Goal: Transaction & Acquisition: Download file/media

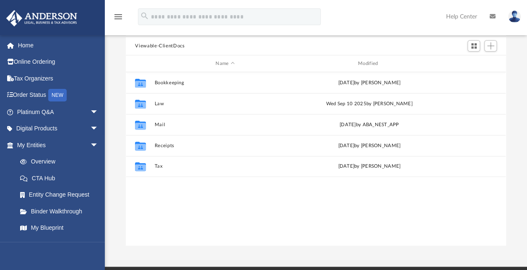
scroll to position [184, 373]
click at [156, 103] on button "Law" at bounding box center [225, 103] width 141 height 5
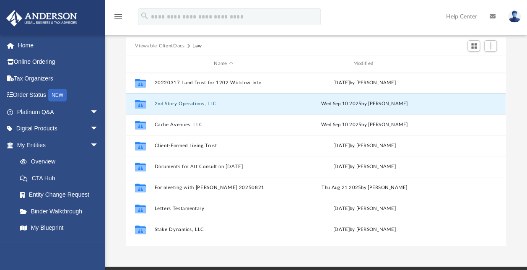
click at [156, 103] on button "2nd Story Operations, LLC" at bounding box center [223, 103] width 137 height 5
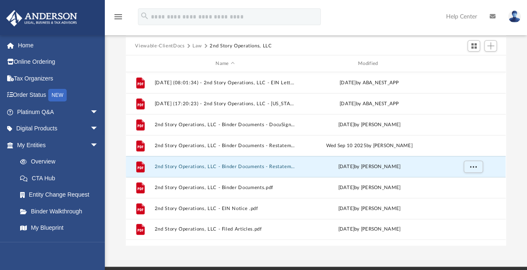
drag, startPoint x: 294, startPoint y: 167, endPoint x: 520, endPoint y: 154, distance: 226.3
click at [520, 154] on div "Difficulty viewing your box folder? You can also access your account directly o…" at bounding box center [316, 112] width 422 height 268
click at [470, 168] on button "More options" at bounding box center [473, 167] width 19 height 13
click at [132, 170] on div "File" at bounding box center [140, 166] width 21 height 13
drag, startPoint x: 284, startPoint y: 166, endPoint x: 301, endPoint y: 166, distance: 17.6
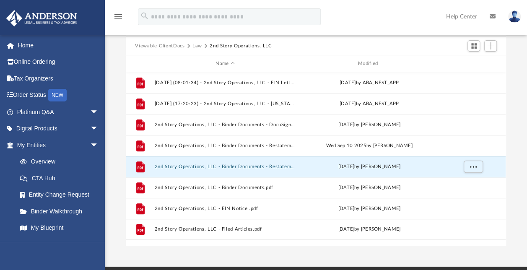
click at [301, 166] on div "File 2nd Story Operations, LLC - Binder Documents - Restatement [DATE].pdf [DAT…" at bounding box center [316, 166] width 380 height 21
click at [277, 145] on button "2nd Story Operations, LLC - Binder Documents - Restatement [DATE] - DocuSigned.…" at bounding box center [225, 145] width 141 height 5
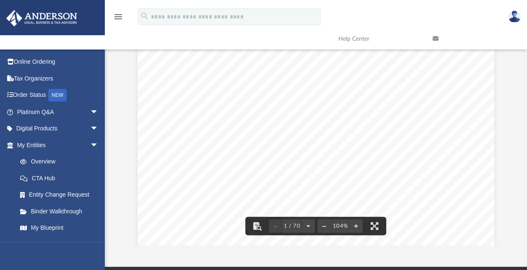
drag, startPoint x: 526, startPoint y: 99, endPoint x: 531, endPoint y: 129, distance: 30.1
click at [526, 129] on html "X Get a chance to win 6 months of Platinum for free just by filling out this su…" at bounding box center [263, 173] width 527 height 486
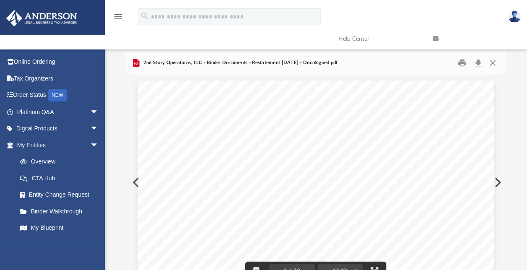
scroll to position [0, 0]
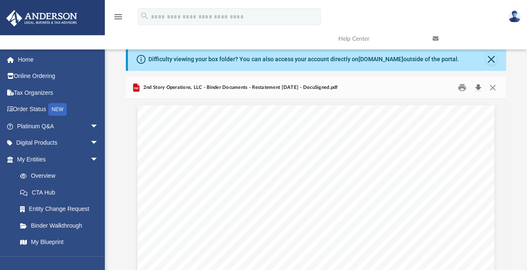
click at [476, 87] on button "Download" at bounding box center [477, 87] width 15 height 13
click at [492, 87] on button "Close" at bounding box center [492, 87] width 15 height 13
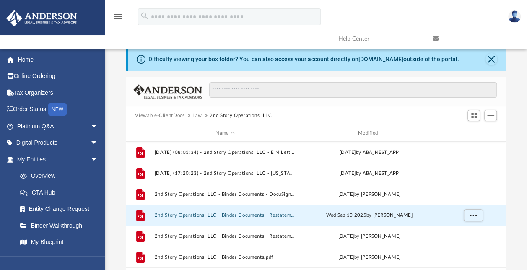
click at [195, 115] on button "Law" at bounding box center [197, 116] width 10 height 8
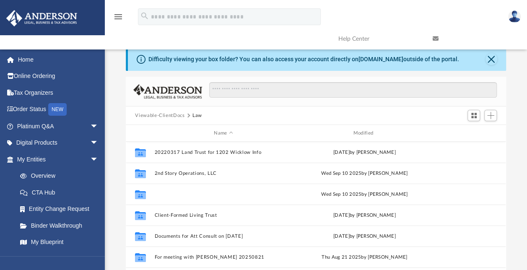
click at [189, 192] on button "Cache Avenues, LLC" at bounding box center [223, 194] width 137 height 5
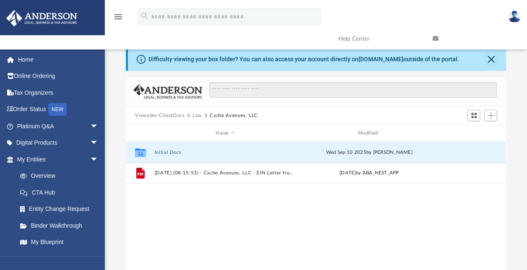
click at [165, 153] on button "Initial Docs" at bounding box center [225, 152] width 141 height 5
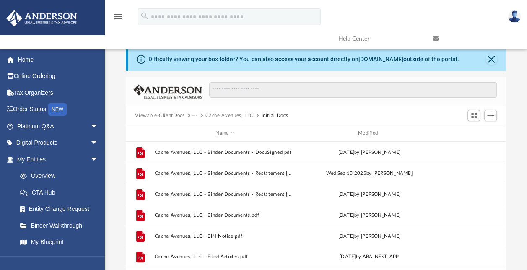
click at [475, 174] on span "More options" at bounding box center [473, 173] width 7 height 5
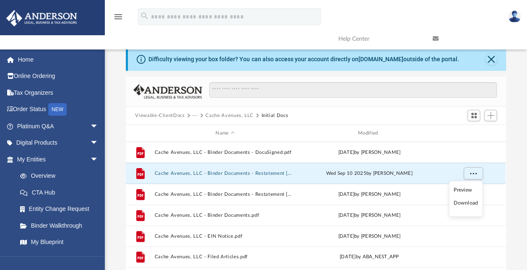
click at [464, 203] on li "Download" at bounding box center [466, 203] width 24 height 9
